Goal: Task Accomplishment & Management: Use online tool/utility

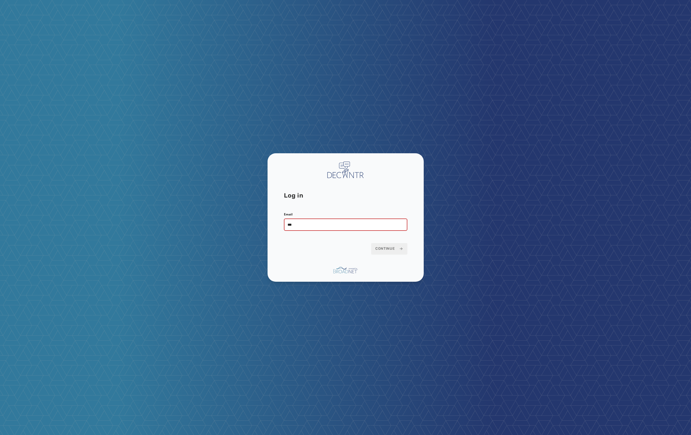
type input "**********"
click at [371, 243] on button "Continue" at bounding box center [389, 248] width 36 height 11
